Goal: Task Accomplishment & Management: Use online tool/utility

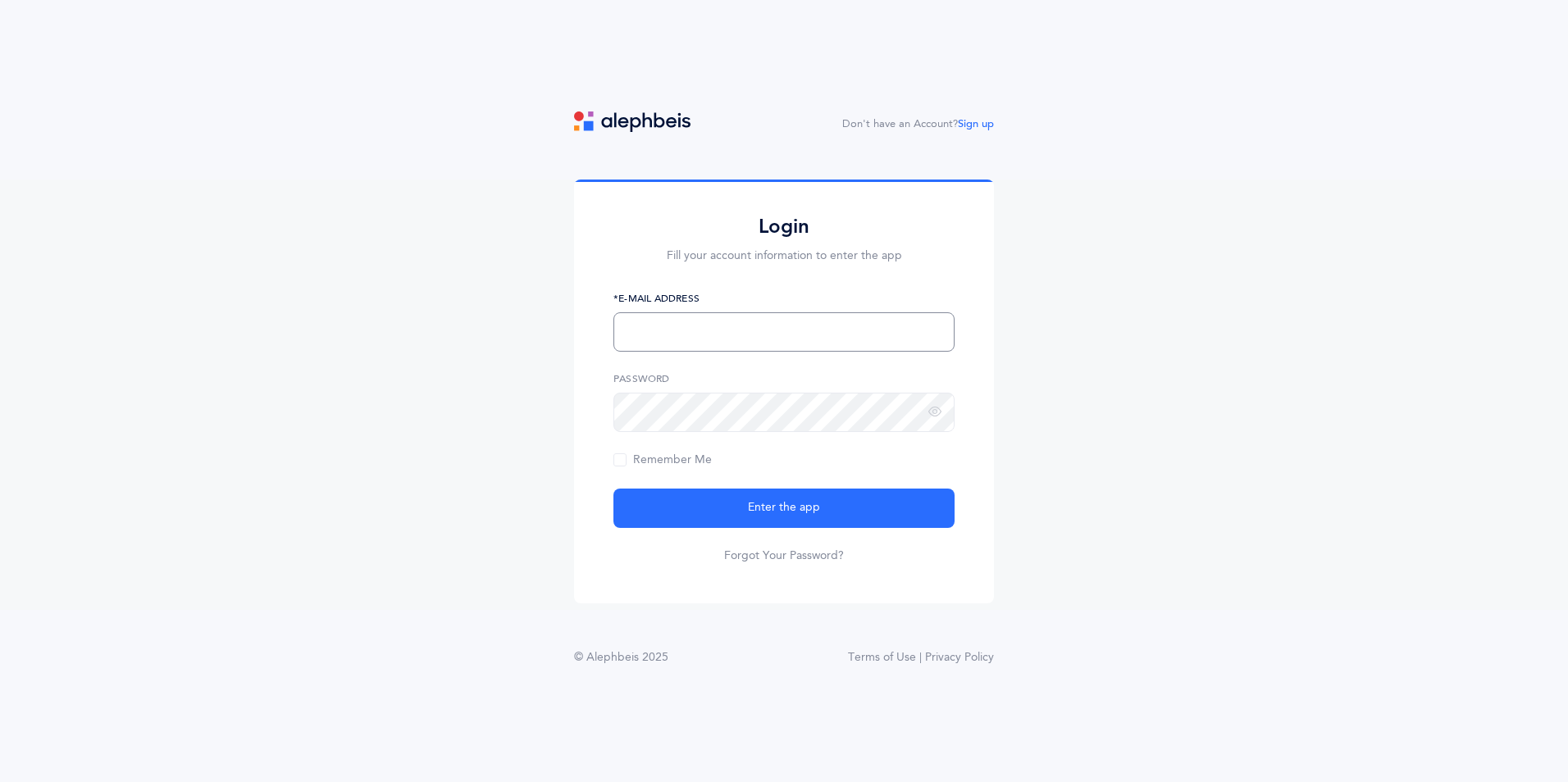
click at [840, 326] on input "text" at bounding box center [784, 331] width 341 height 39
type input "[EMAIL_ADDRESS][DOMAIN_NAME]"
click at [613, 488] on button "Enter the app" at bounding box center [784, 507] width 341 height 39
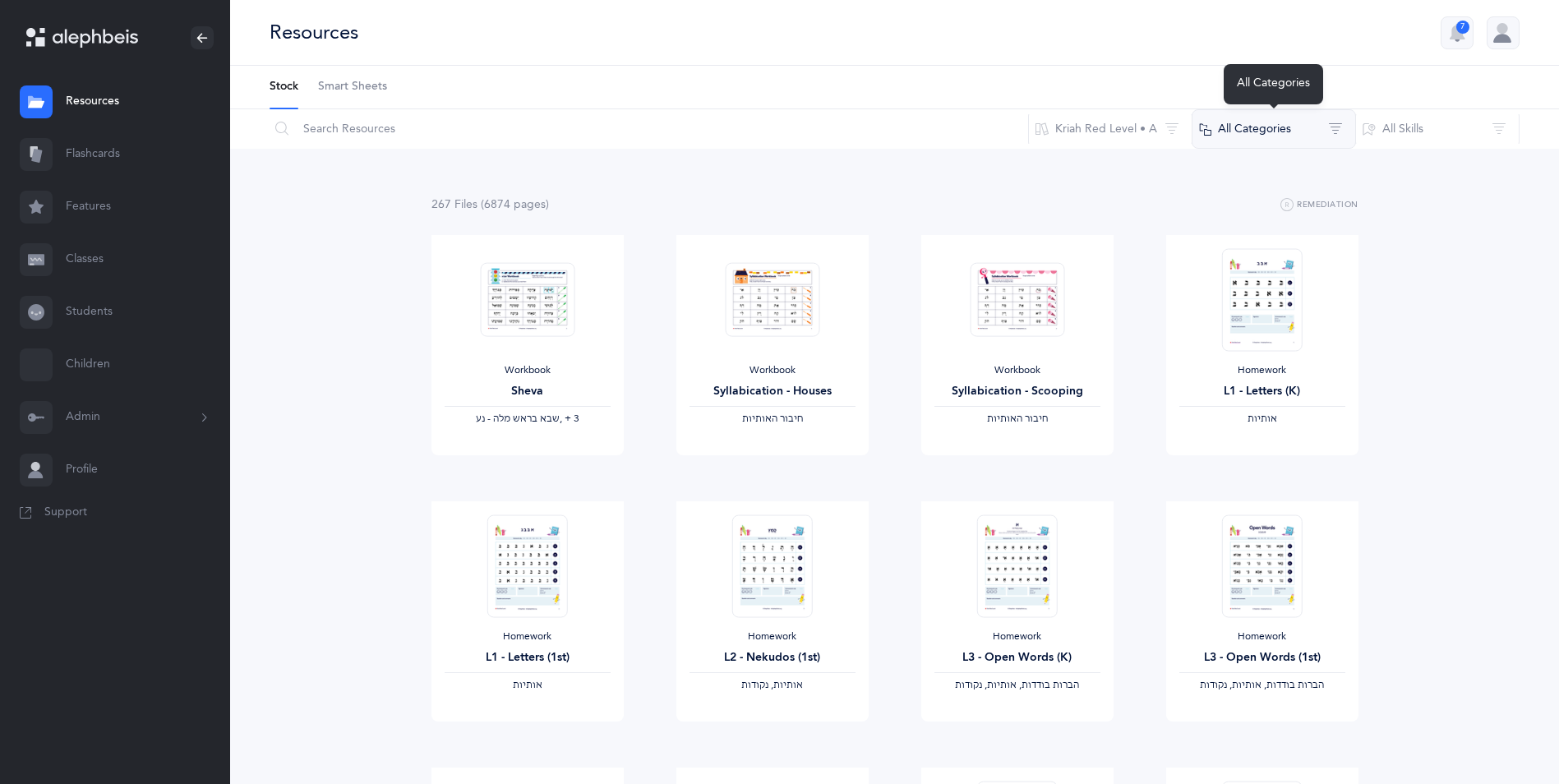
click at [1263, 129] on button "All Categories" at bounding box center [1274, 128] width 165 height 39
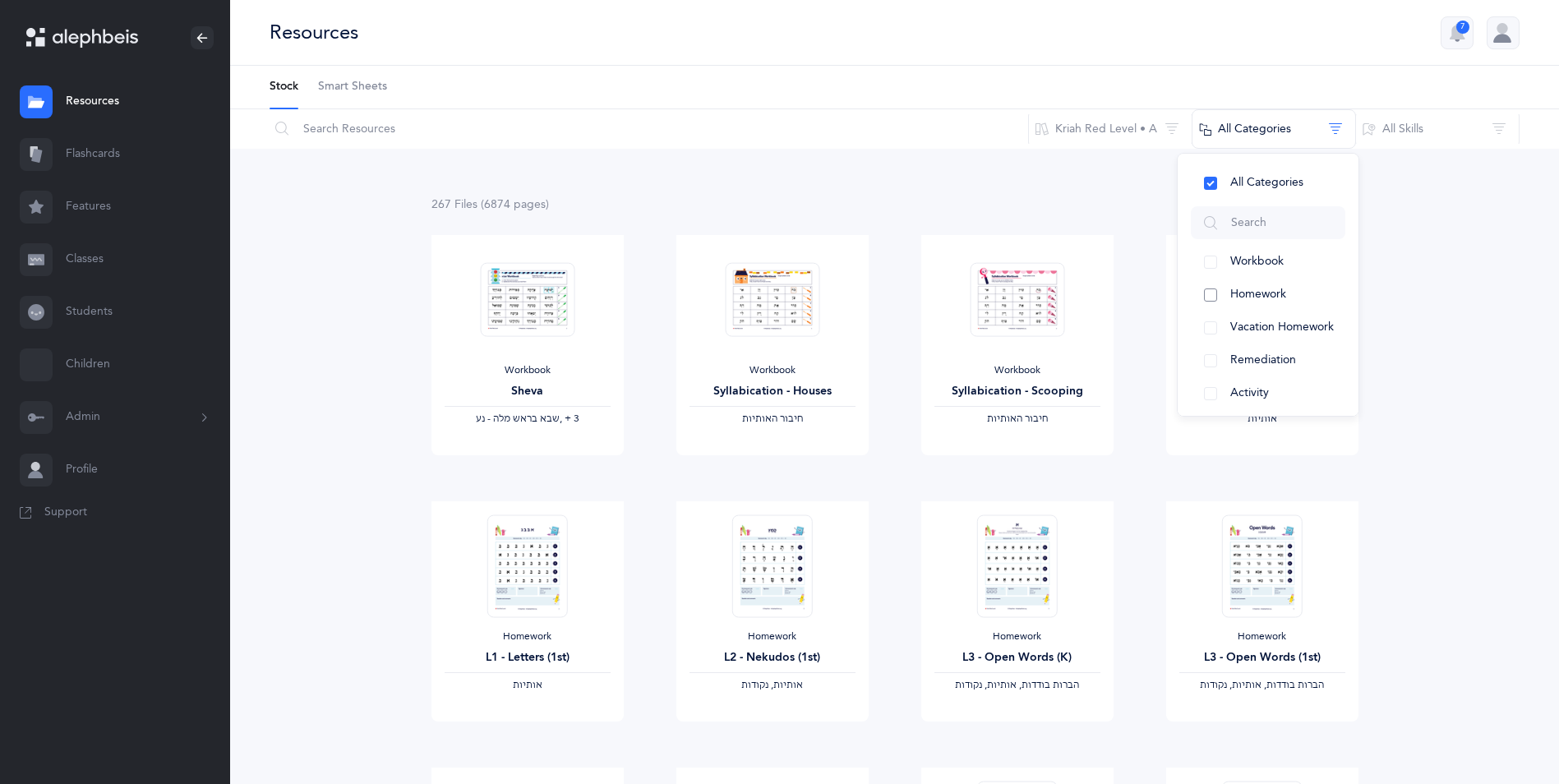
click at [1213, 299] on button "Homework" at bounding box center [1268, 295] width 155 height 33
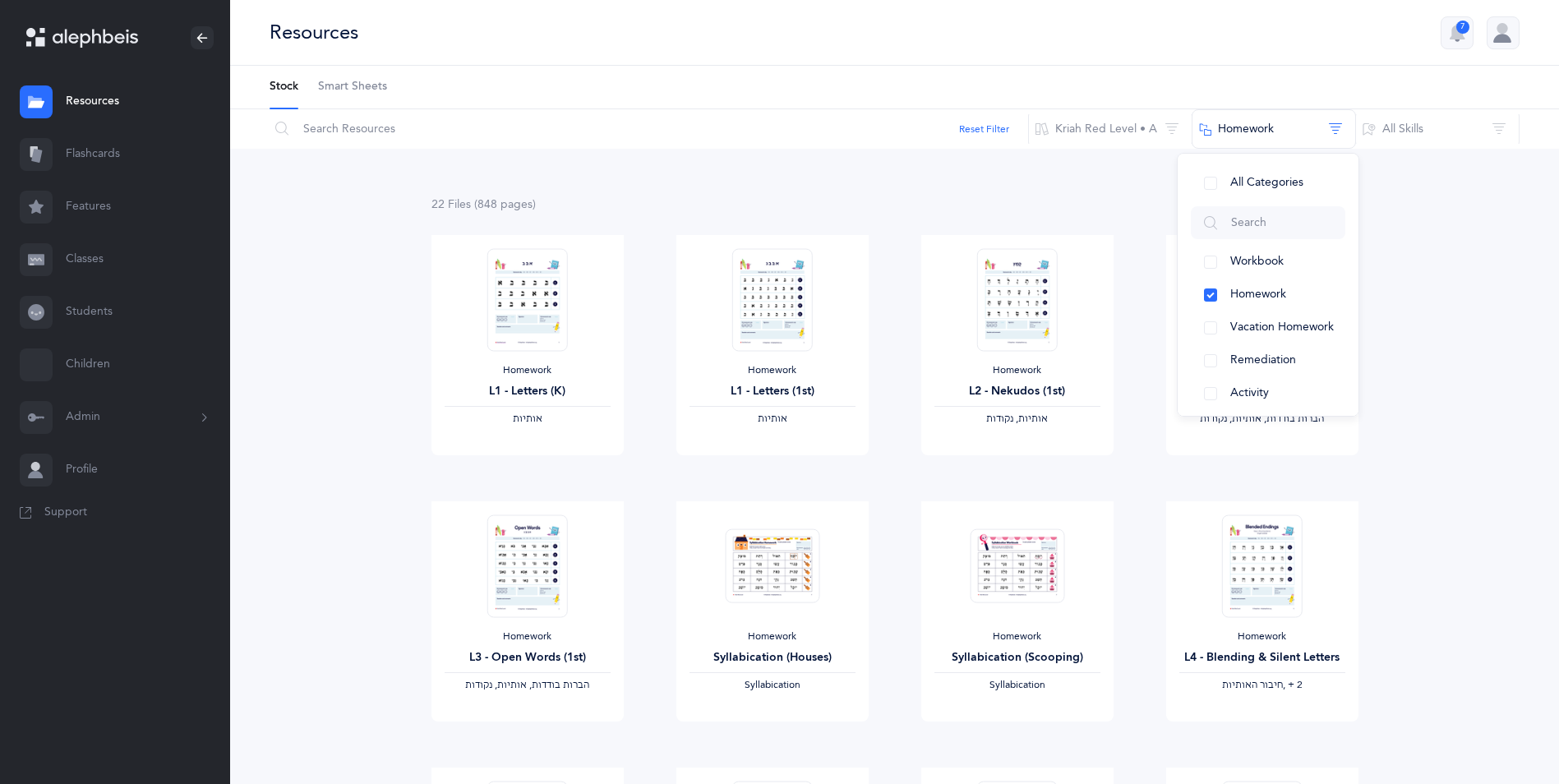
click at [863, 206] on div "22 File s (848 page s ) Remediation" at bounding box center [895, 205] width 927 height 20
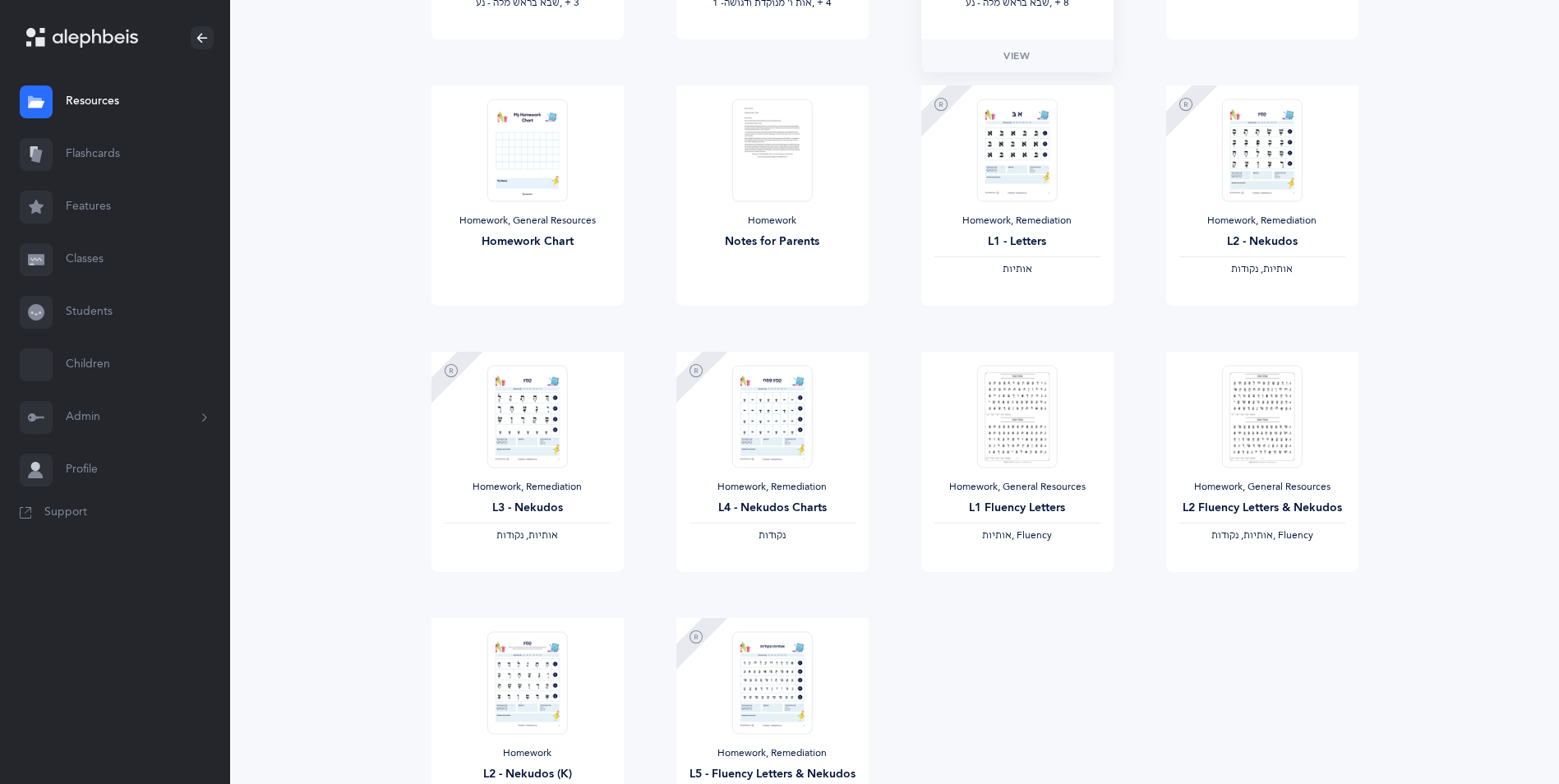
scroll to position [986, 0]
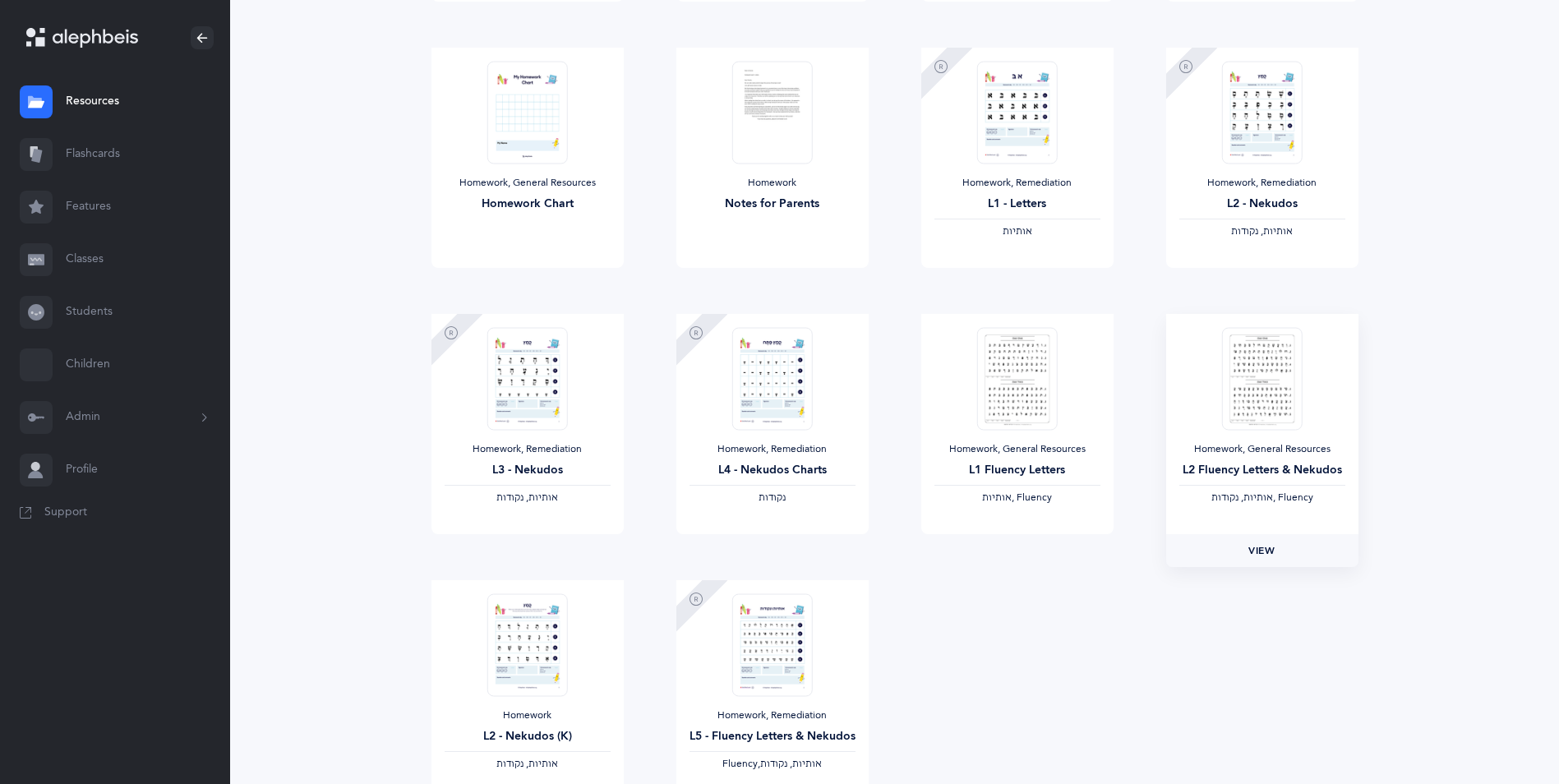
click at [1271, 560] on link "View" at bounding box center [1263, 551] width 192 height 33
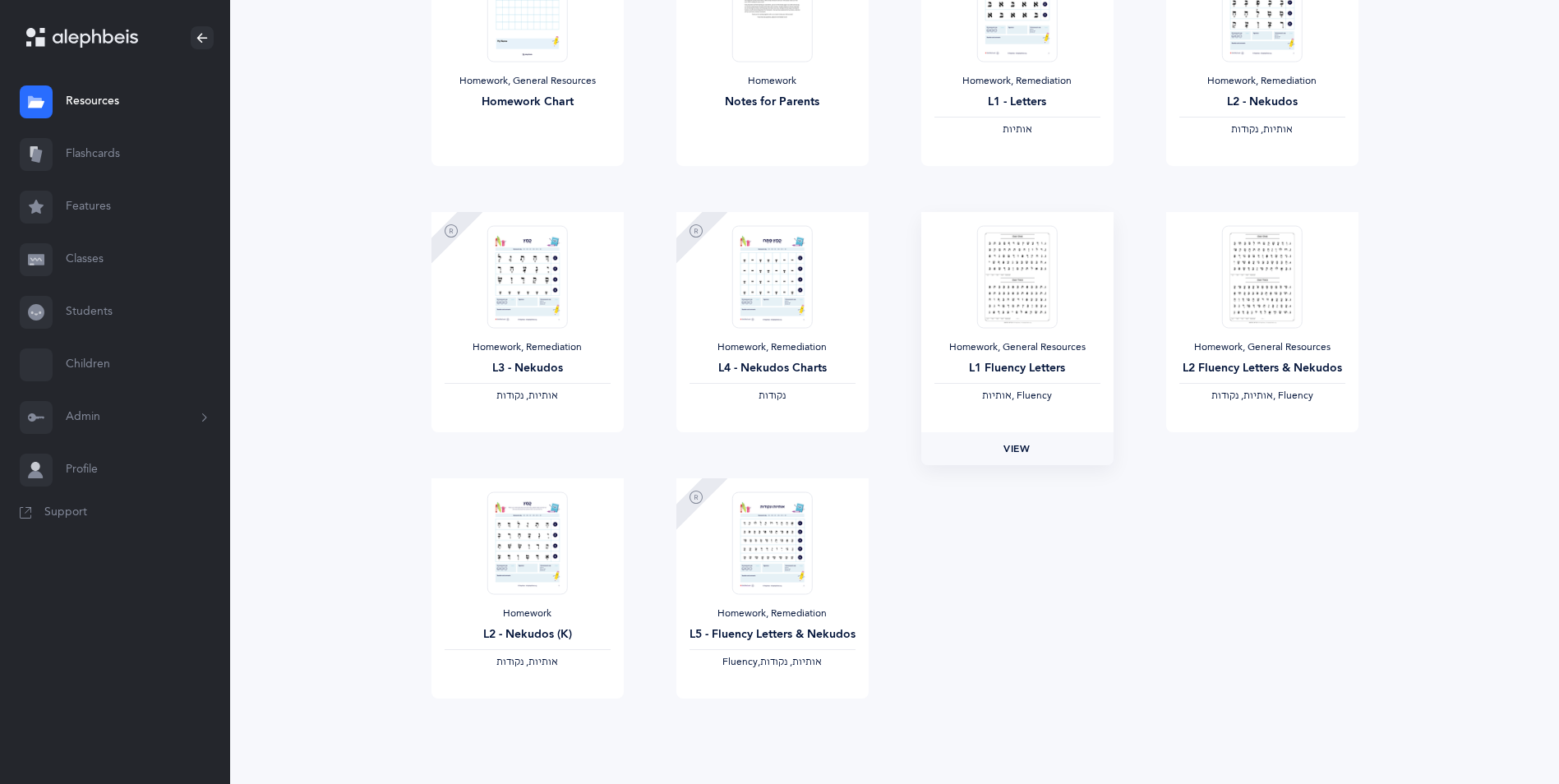
scroll to position [1114, 0]
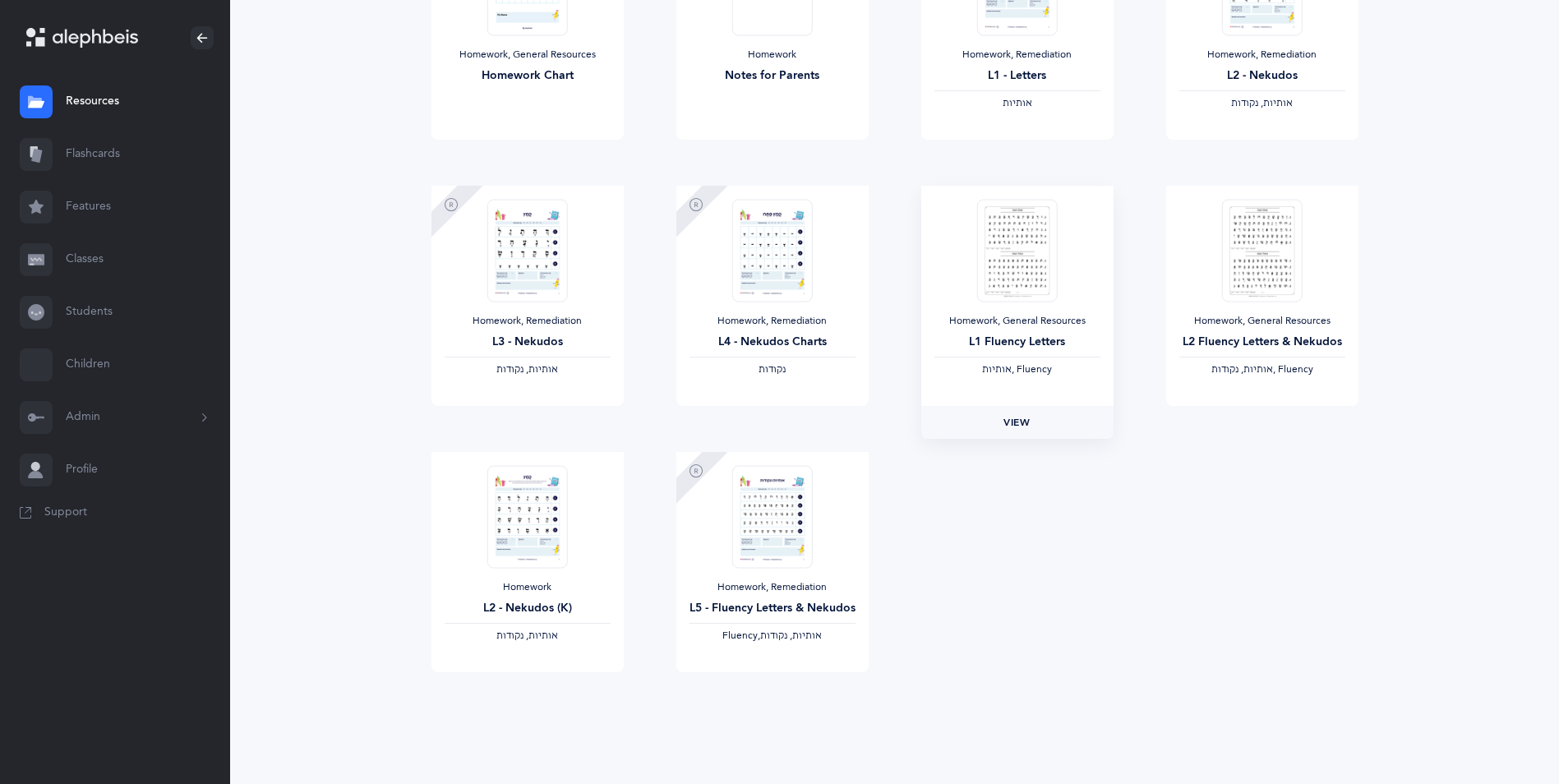
click at [1047, 425] on link "View" at bounding box center [1017, 423] width 192 height 33
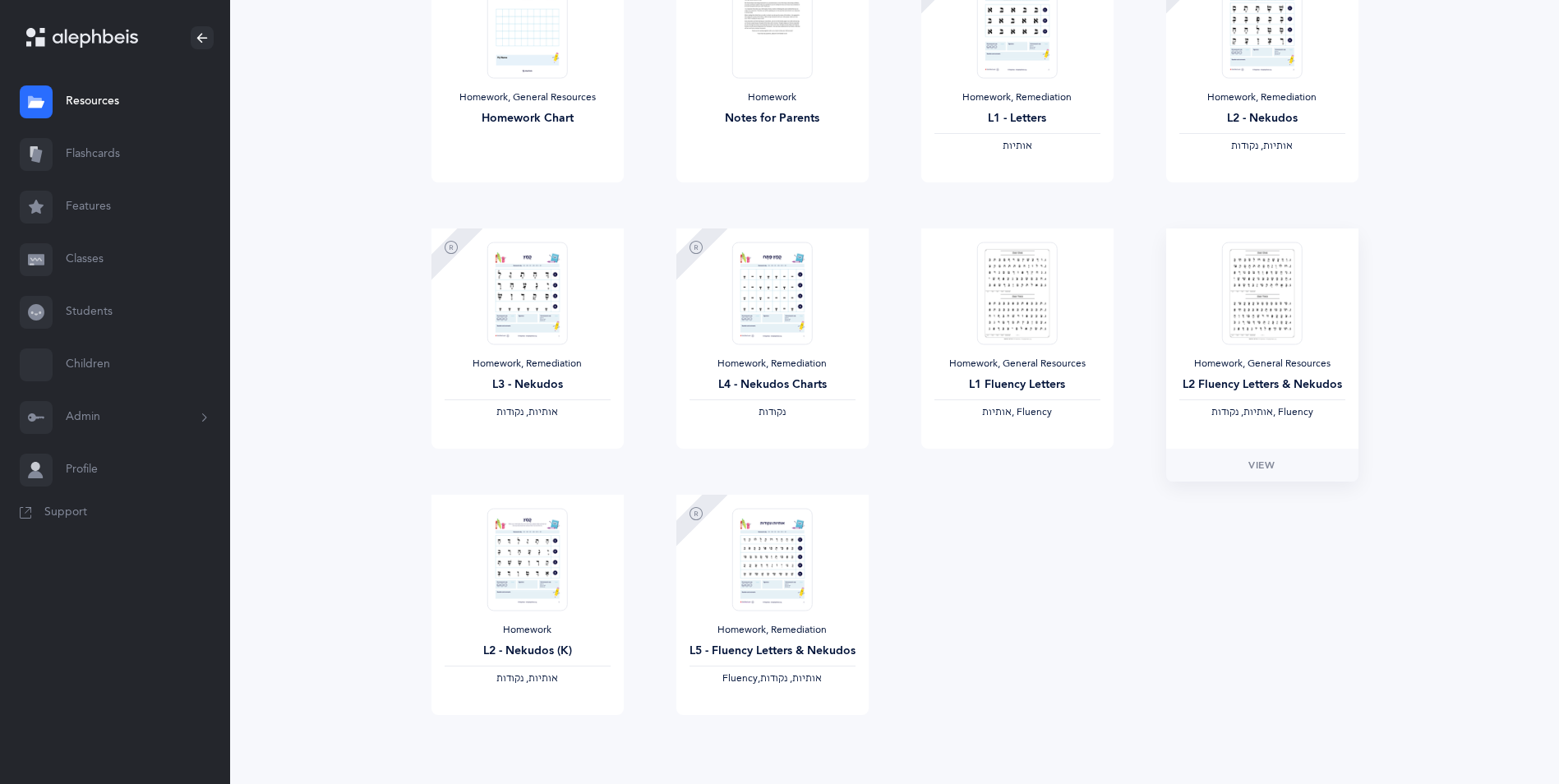
scroll to position [868, 0]
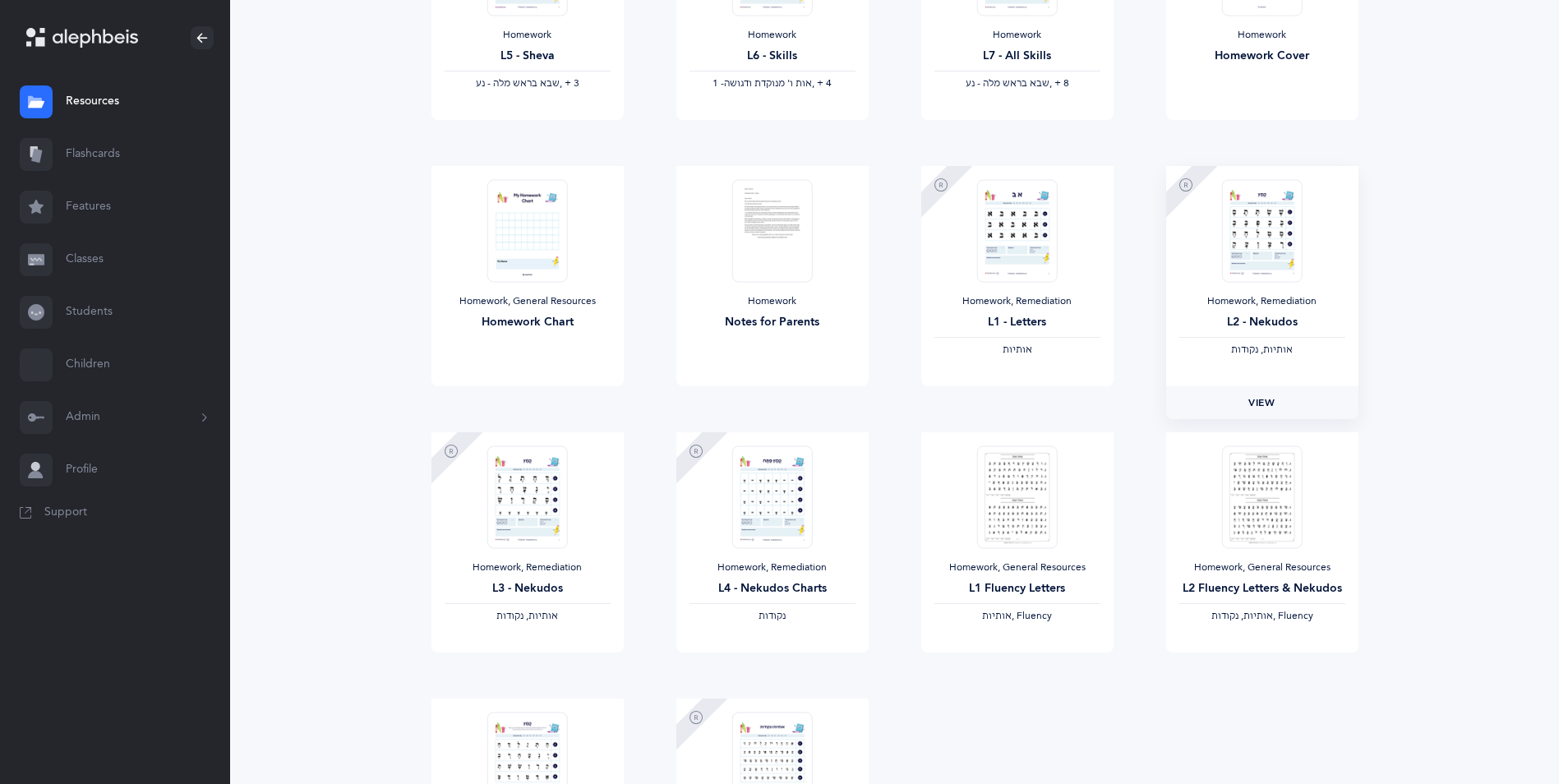
click at [1279, 408] on link "View" at bounding box center [1263, 403] width 192 height 33
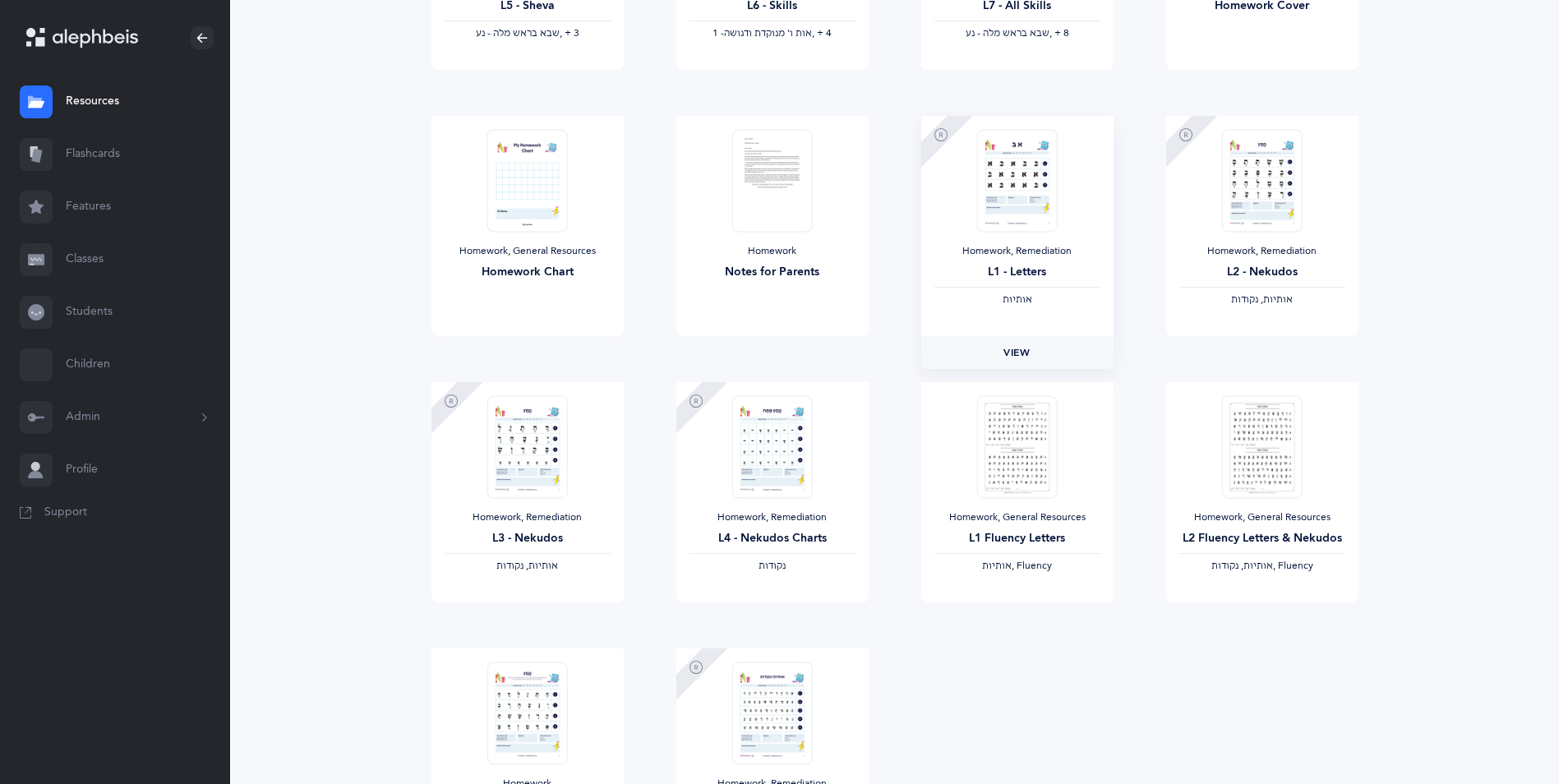
scroll to position [950, 0]
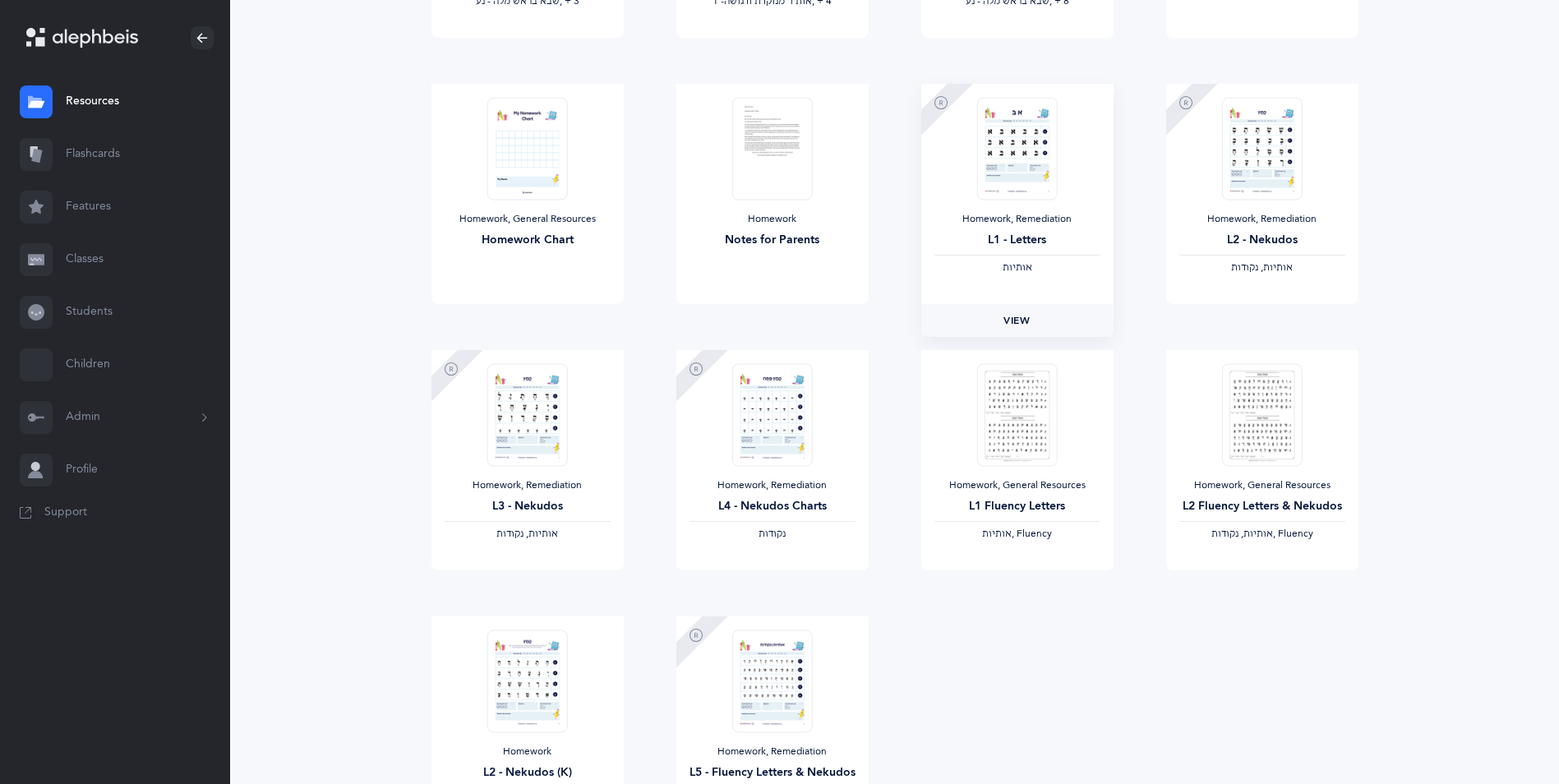
click at [1023, 326] on span "View" at bounding box center [1016, 320] width 27 height 15
click at [775, 584] on span "View" at bounding box center [771, 586] width 27 height 15
